Goal: Task Accomplishment & Management: Manage account settings

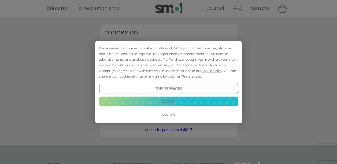
click at [194, 104] on button "Accept" at bounding box center [168, 102] width 139 height 10
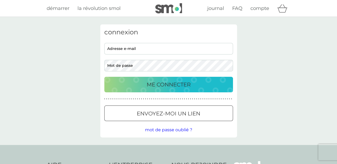
click at [117, 47] on input "adresse e-mail" at bounding box center [168, 49] width 129 height 12
type input "[EMAIL_ADDRESS][DOMAIN_NAME]"
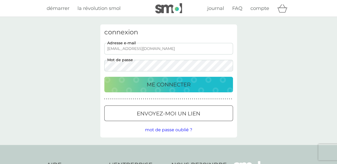
click at [162, 84] on p "ME CONNECTER" at bounding box center [169, 84] width 44 height 9
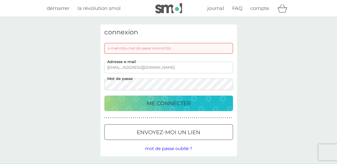
click at [104, 95] on button "ME CONNECTER" at bounding box center [168, 103] width 129 height 16
click at [163, 100] on p "ME CONNECTER" at bounding box center [169, 103] width 44 height 9
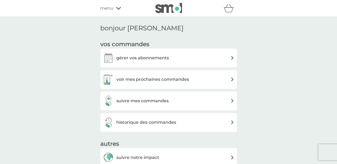
click at [234, 58] on img at bounding box center [232, 58] width 4 height 4
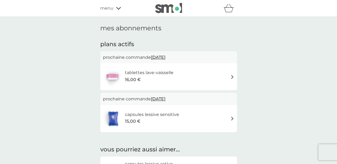
click at [164, 56] on span "[DATE]" at bounding box center [158, 57] width 14 height 10
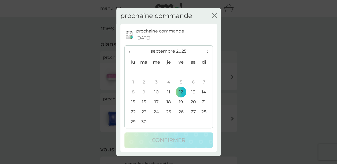
click at [209, 52] on th "›" at bounding box center [205, 52] width 13 height 12
click at [203, 81] on td "12" at bounding box center [205, 82] width 13 height 10
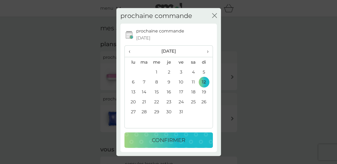
click at [176, 138] on p "confirmer" at bounding box center [169, 140] width 34 height 9
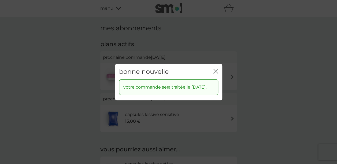
click at [214, 70] on icon "fermer" at bounding box center [215, 71] width 2 height 4
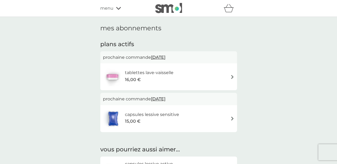
click at [165, 57] on span "[DATE]" at bounding box center [158, 57] width 14 height 10
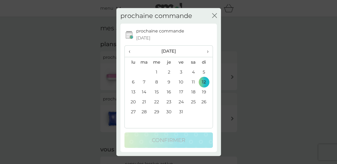
click at [206, 52] on span "›" at bounding box center [205, 51] width 5 height 11
click at [208, 54] on span "›" at bounding box center [205, 51] width 5 height 11
click at [157, 90] on td "10" at bounding box center [156, 92] width 12 height 10
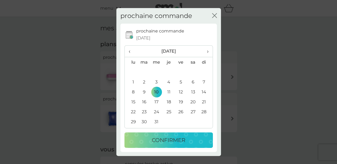
click at [174, 140] on p "confirmer" at bounding box center [169, 140] width 34 height 9
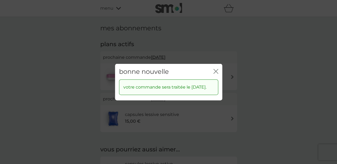
click at [213, 69] on icon "fermer" at bounding box center [215, 71] width 5 height 5
